Goal: Task Accomplishment & Management: Manage account settings

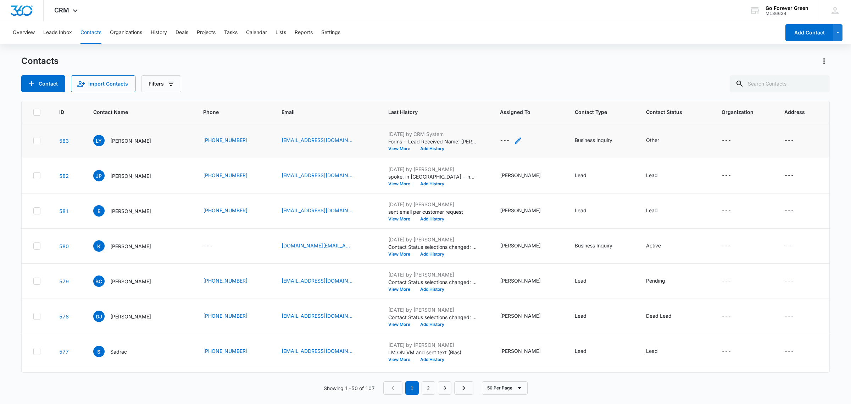
click at [520, 139] on icon "Assigned To - - Select to Edit Field" at bounding box center [518, 140] width 9 height 9
click at [510, 91] on div at bounding box center [504, 94] width 29 height 9
click at [507, 207] on div "[PERSON_NAME]" at bounding box center [512, 213] width 59 height 13
click at [545, 74] on div "Assigned To [PERSON_NAME] Cancel Save" at bounding box center [524, 100] width 98 height 66
click at [552, 117] on button "Save" at bounding box center [553, 116] width 21 height 13
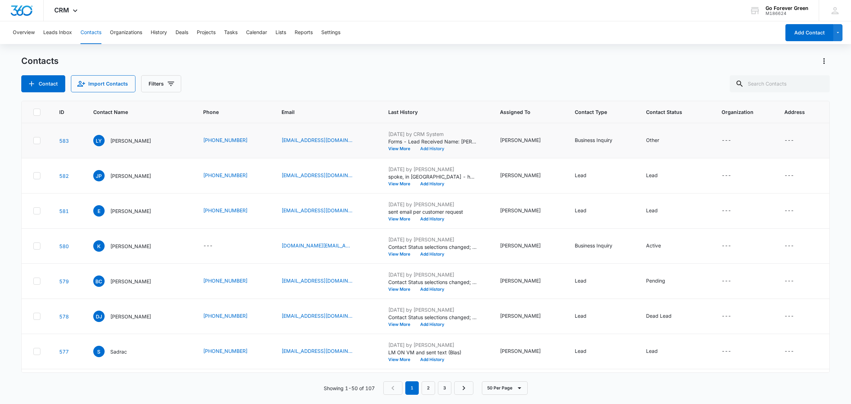
click at [434, 146] on button "Add History" at bounding box center [432, 148] width 34 height 4
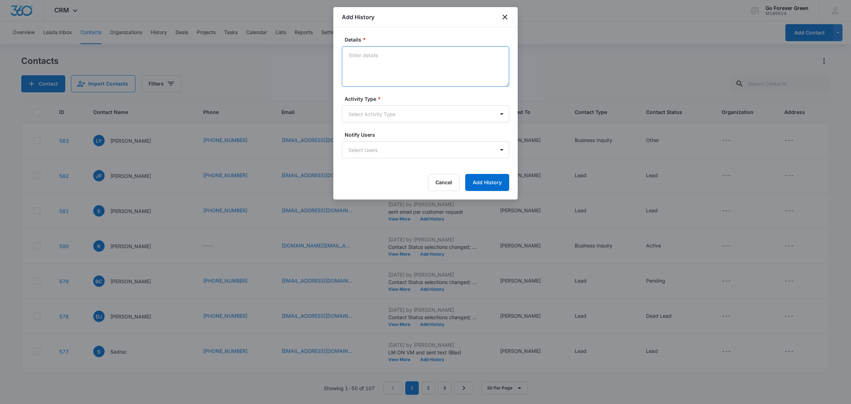
click at [392, 71] on textarea "Details *" at bounding box center [425, 66] width 167 height 40
type textarea "phone is disconnected - sent email"
click at [358, 113] on body "CRM Apps Reputation Forms CRM Email Payments POS Ads Intelligence Brand Setting…" at bounding box center [425, 202] width 851 height 404
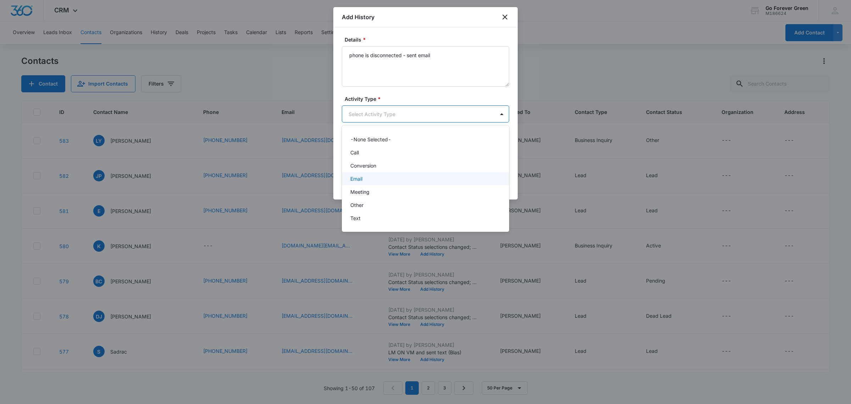
click at [371, 176] on div "Email" at bounding box center [424, 178] width 149 height 7
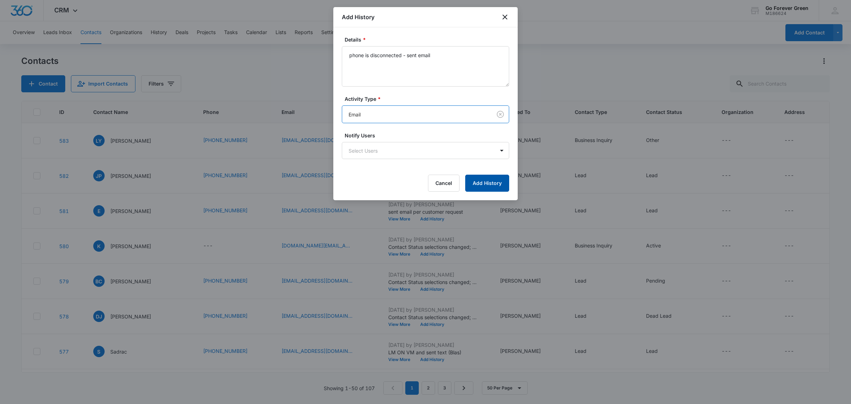
click at [495, 180] on button "Add History" at bounding box center [487, 182] width 44 height 17
